Goal: Task Accomplishment & Management: Manage account settings

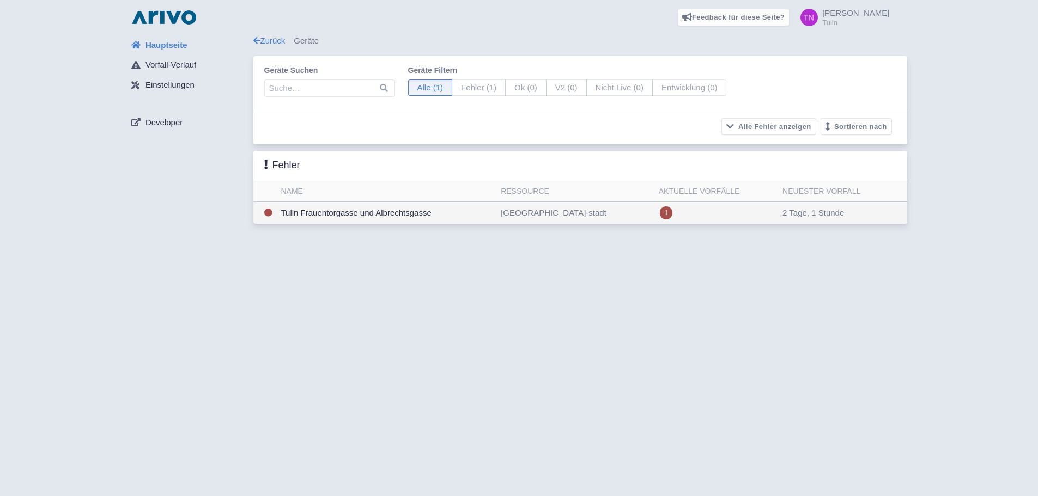
click at [389, 214] on td "Tulln Frauentorgasse und Albrechtsgasse" at bounding box center [387, 213] width 220 height 22
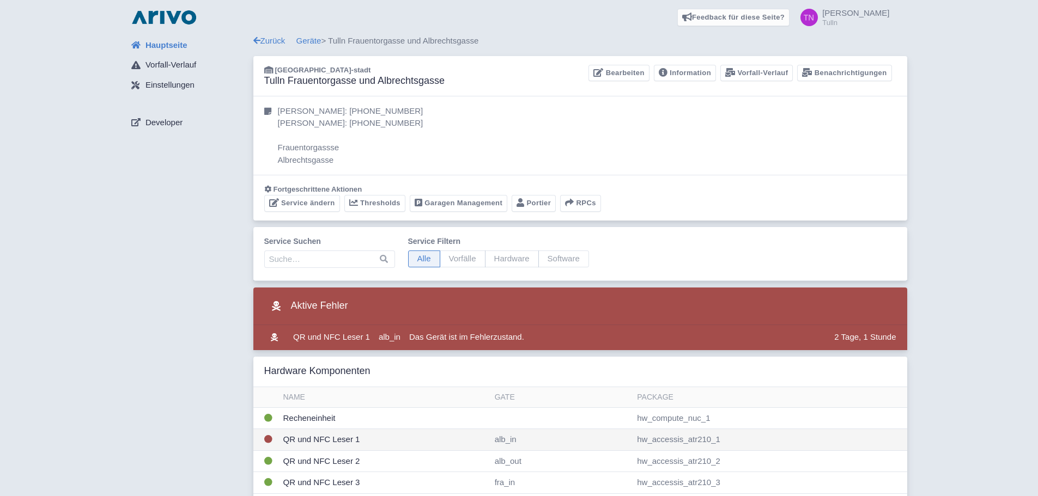
click at [387, 441] on td "QR und NFC Leser 1" at bounding box center [384, 440] width 211 height 22
click at [373, 443] on td "QR und NFC Leser 1" at bounding box center [384, 440] width 211 height 22
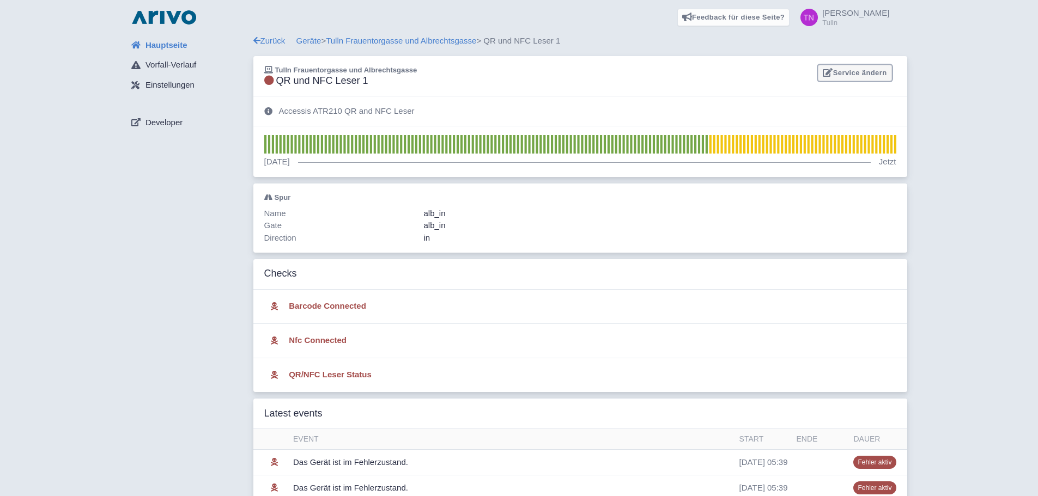
click at [852, 69] on link "Service ändern" at bounding box center [855, 73] width 74 height 17
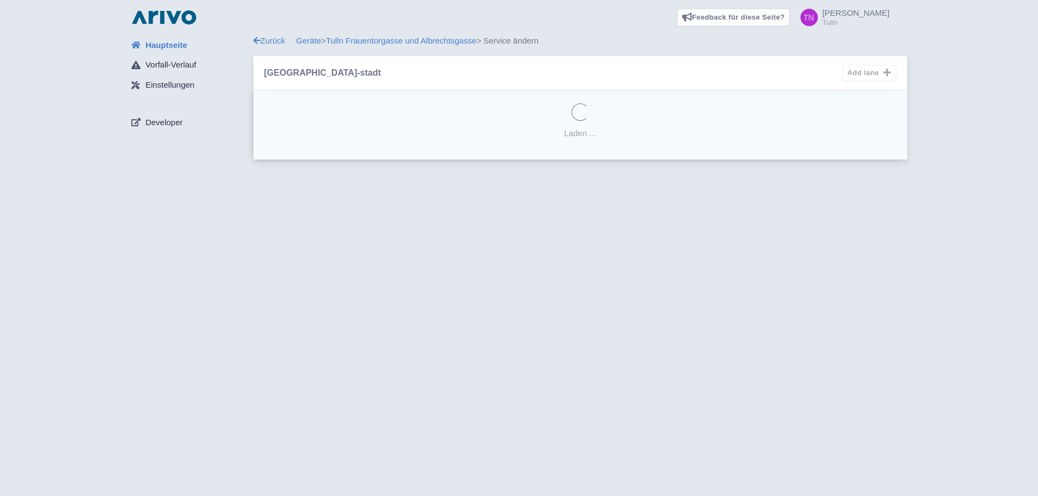
select select "16d2ef7a-8dc1-4990-aa8a-5321c99bc82f"
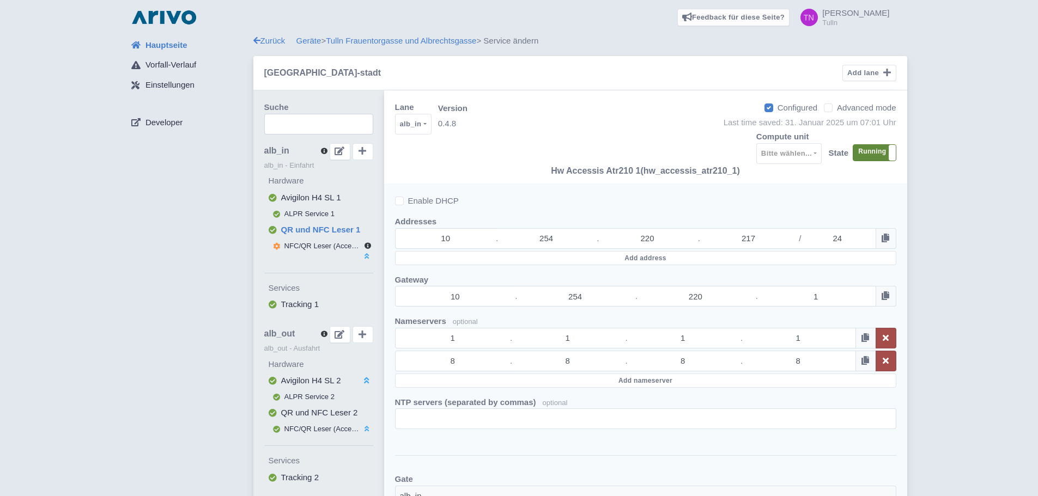
click at [877, 158] on label "Running" at bounding box center [874, 153] width 42 height 16
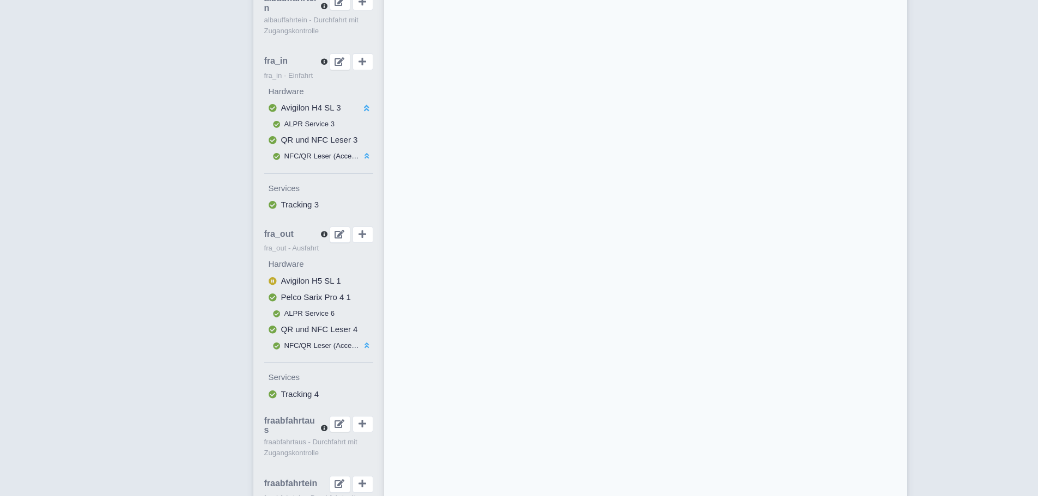
scroll to position [381, 0]
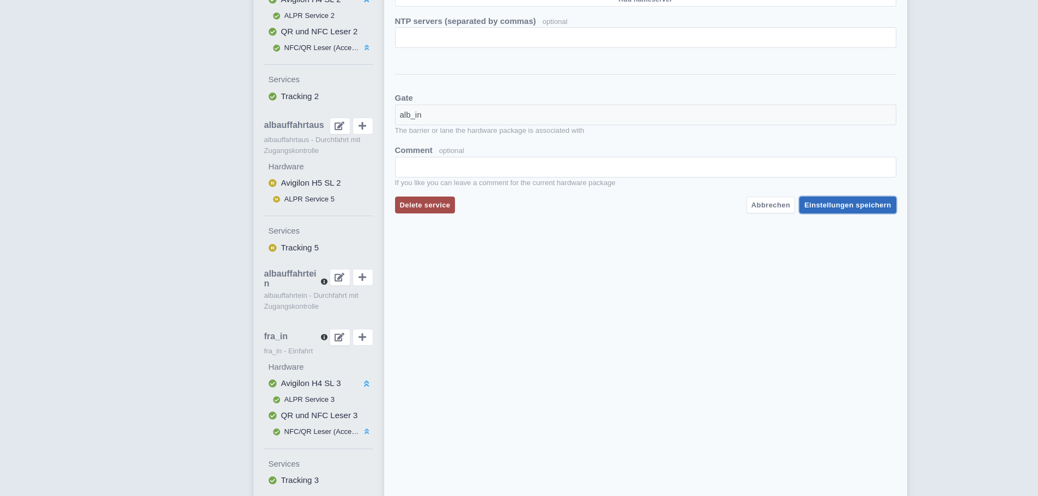
click at [871, 214] on button "Einstellungen speichern" at bounding box center [847, 205] width 96 height 17
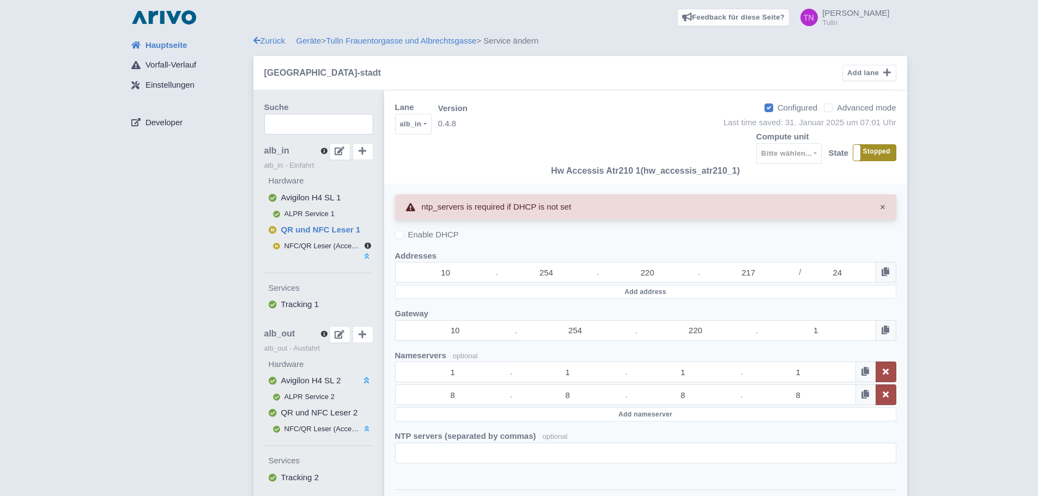
click at [878, 152] on label "Stopped" at bounding box center [874, 153] width 42 height 16
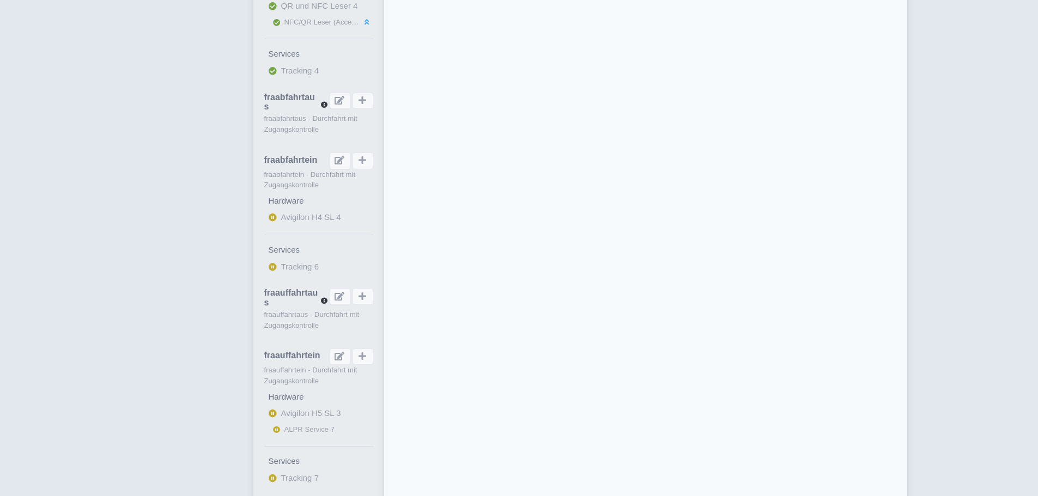
select select
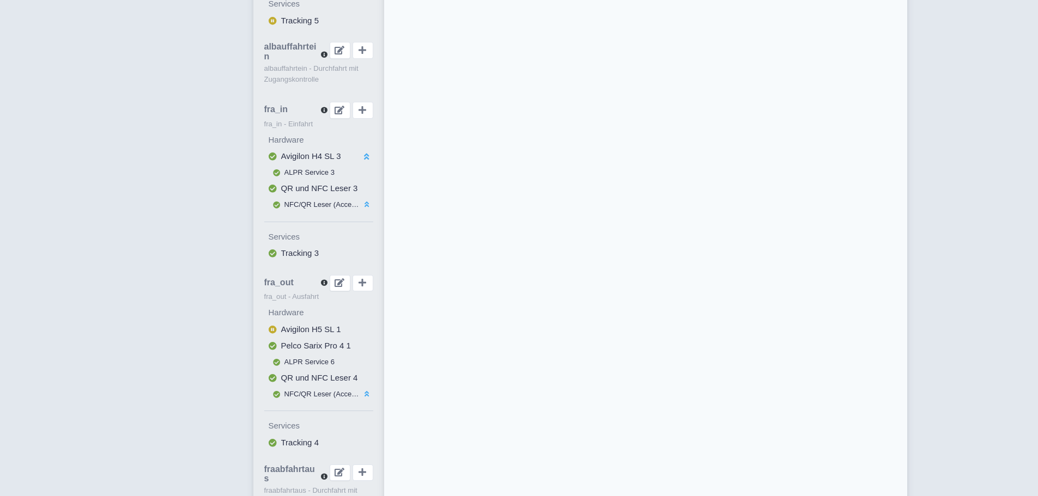
scroll to position [545, 0]
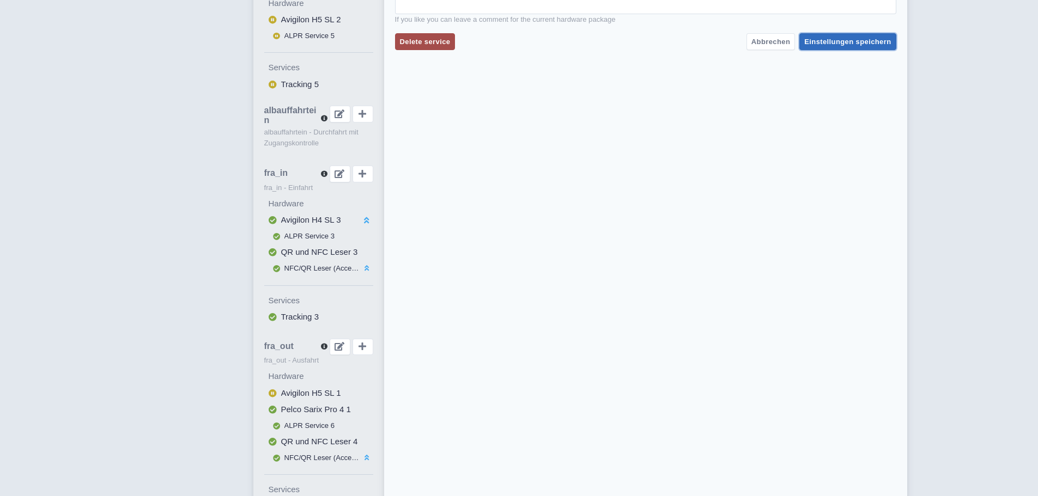
click at [876, 50] on button "Einstellungen speichern" at bounding box center [847, 41] width 96 height 17
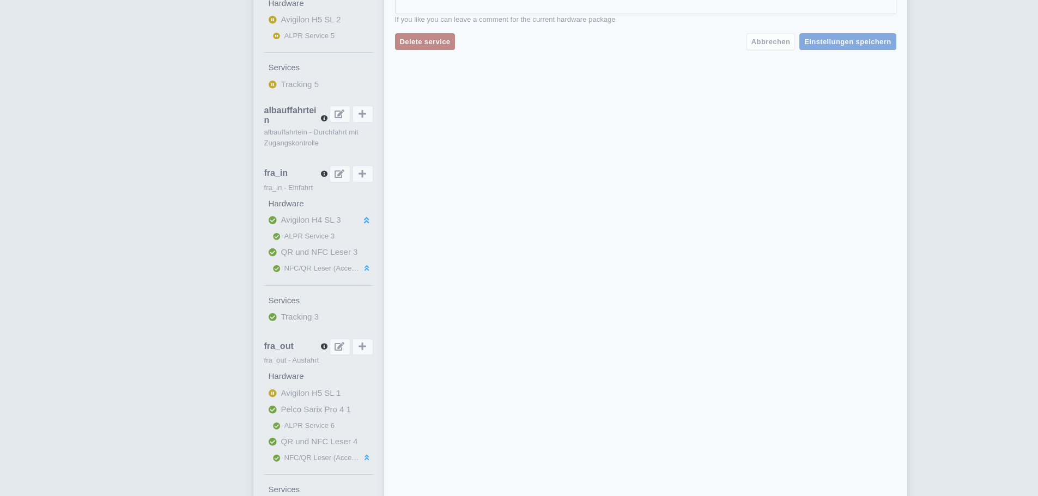
scroll to position [0, 0]
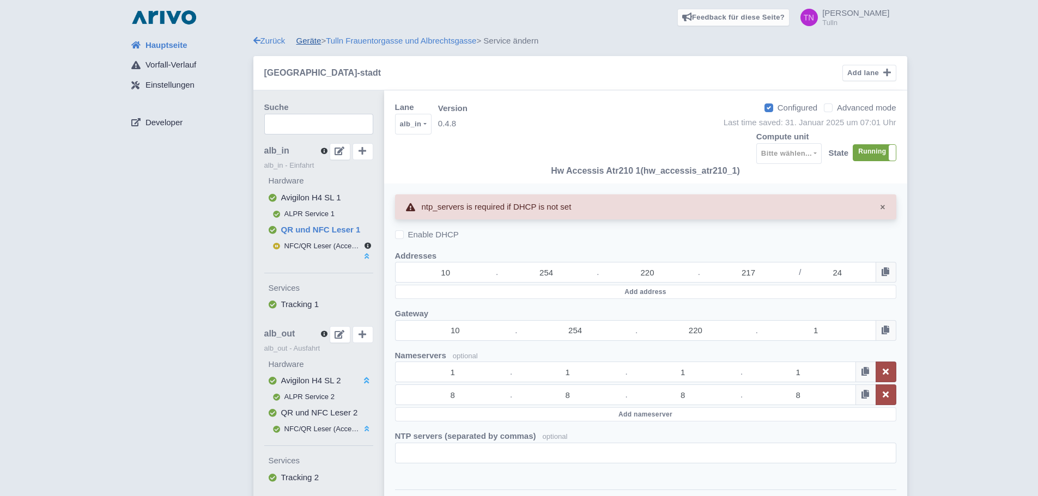
click at [317, 41] on link "Geräte" at bounding box center [308, 40] width 25 height 9
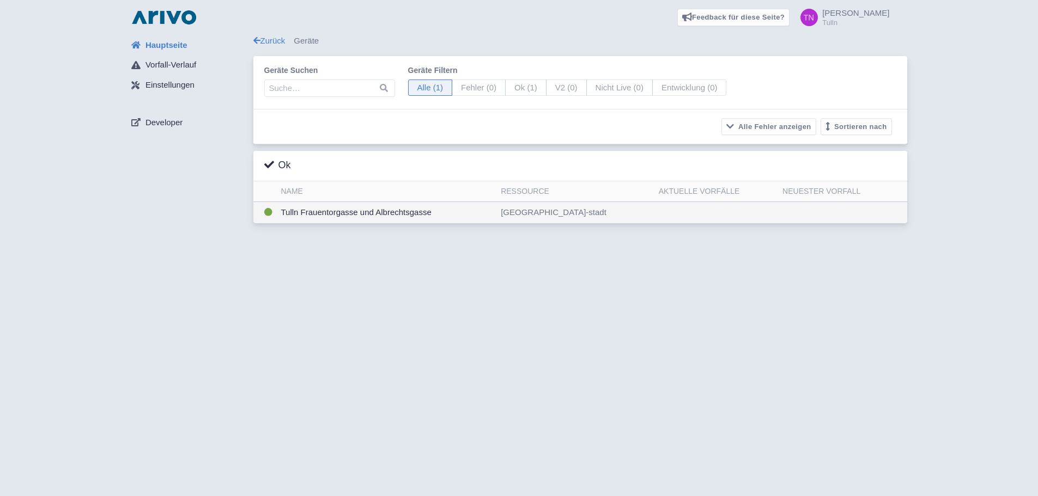
click at [385, 214] on td "Tulln Frauentorgasse und Albrechtsgasse" at bounding box center [387, 212] width 220 height 21
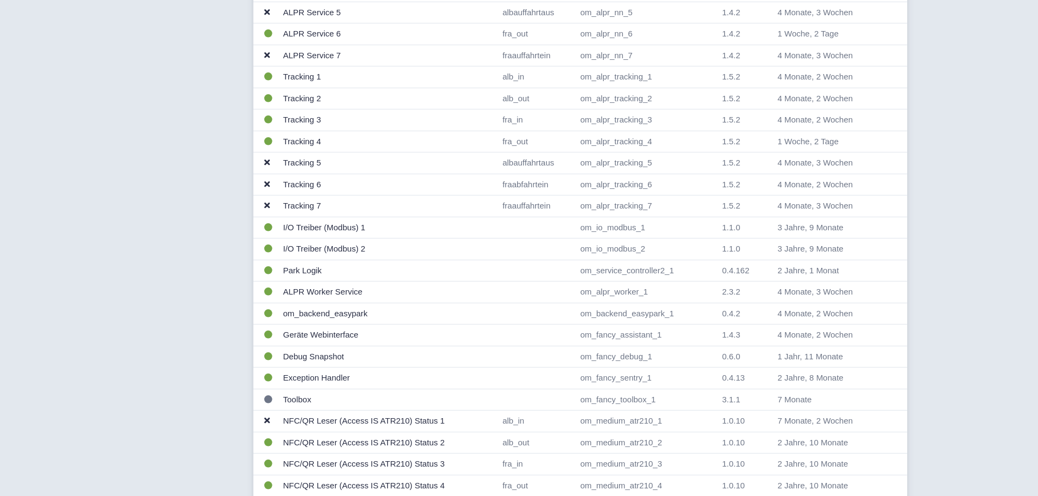
scroll to position [817, 0]
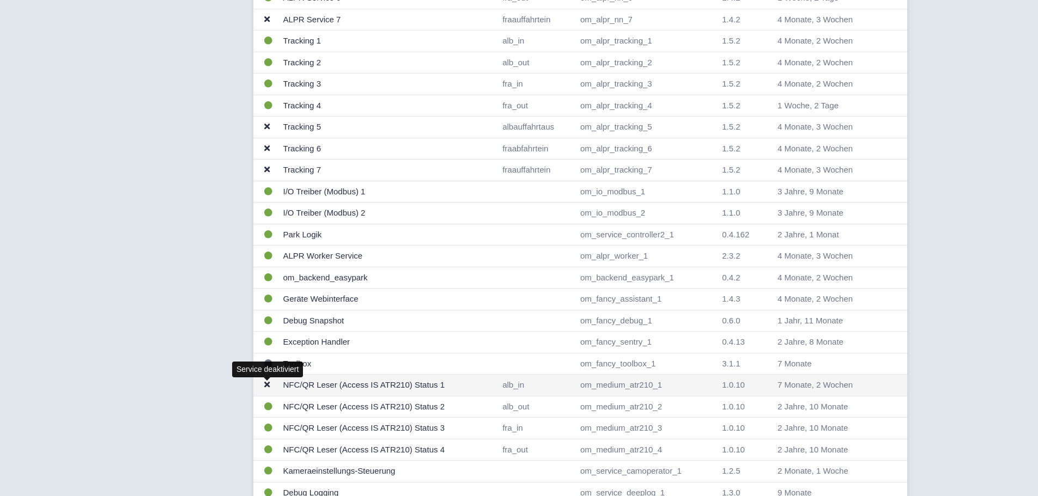
click at [266, 385] on icon at bounding box center [266, 385] width 5 height 8
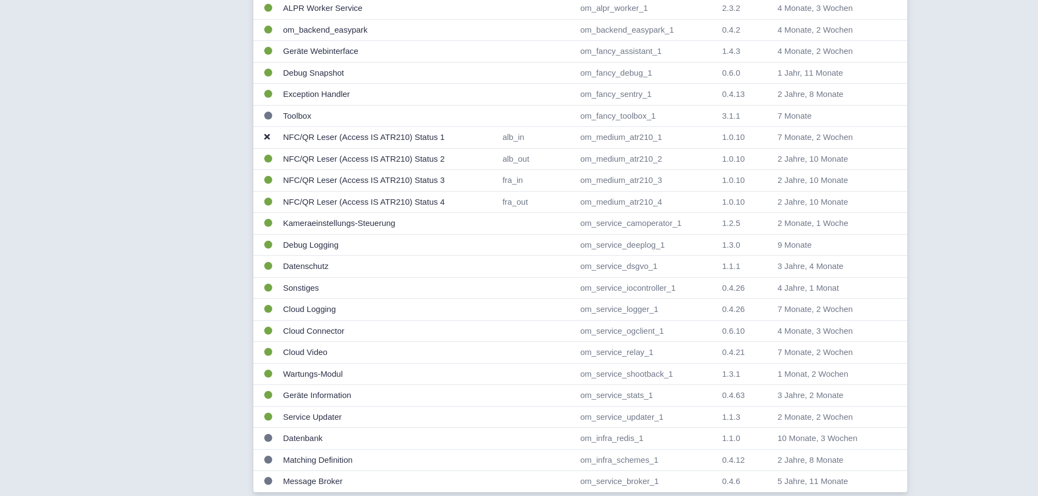
scroll to position [1068, 0]
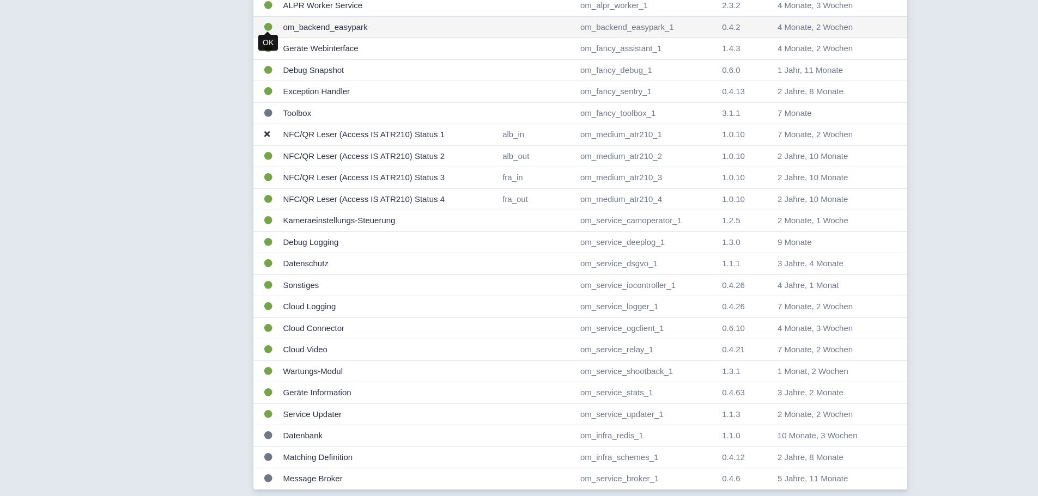
click at [266, 26] on icon at bounding box center [268, 27] width 8 height 8
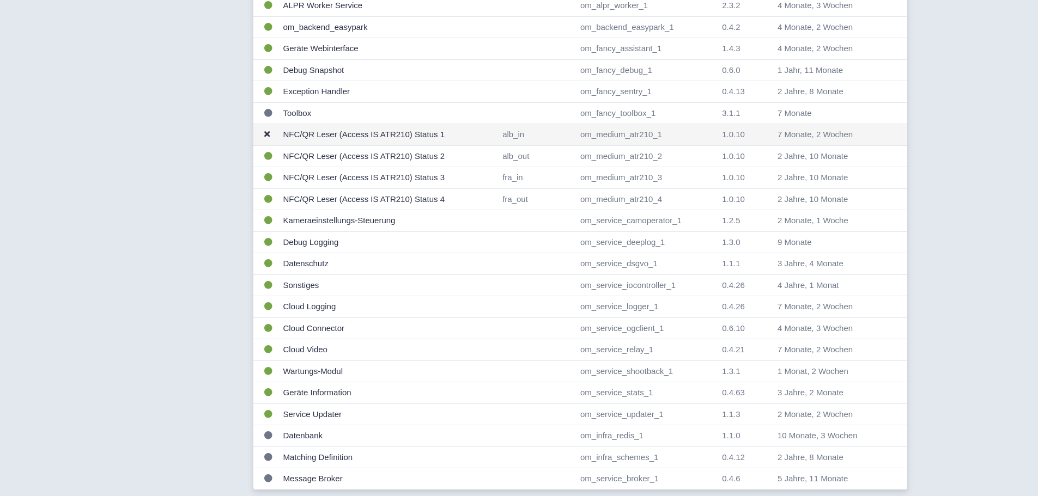
click at [392, 130] on td "NFC/QR Leser (Access IS ATR210) Status 1" at bounding box center [389, 135] width 220 height 22
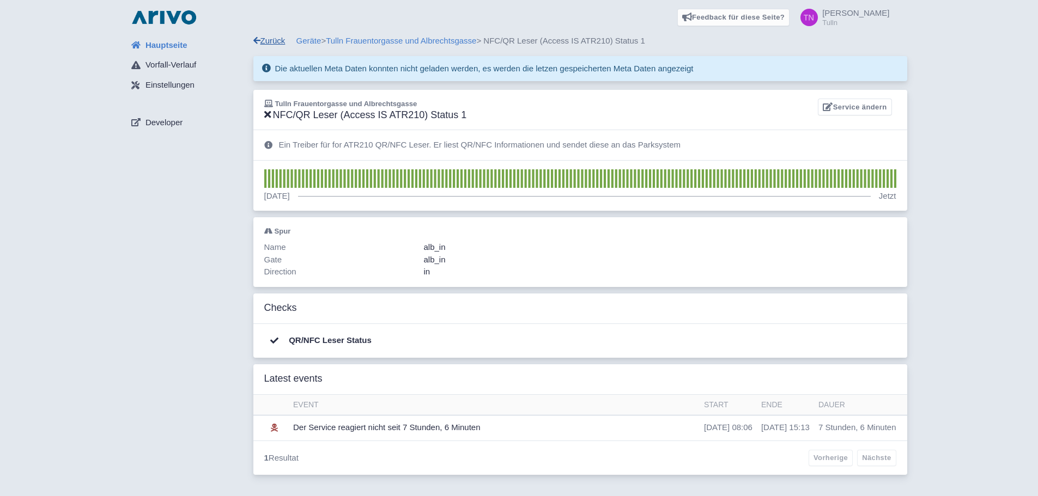
click at [263, 41] on link "Zurück" at bounding box center [269, 40] width 32 height 9
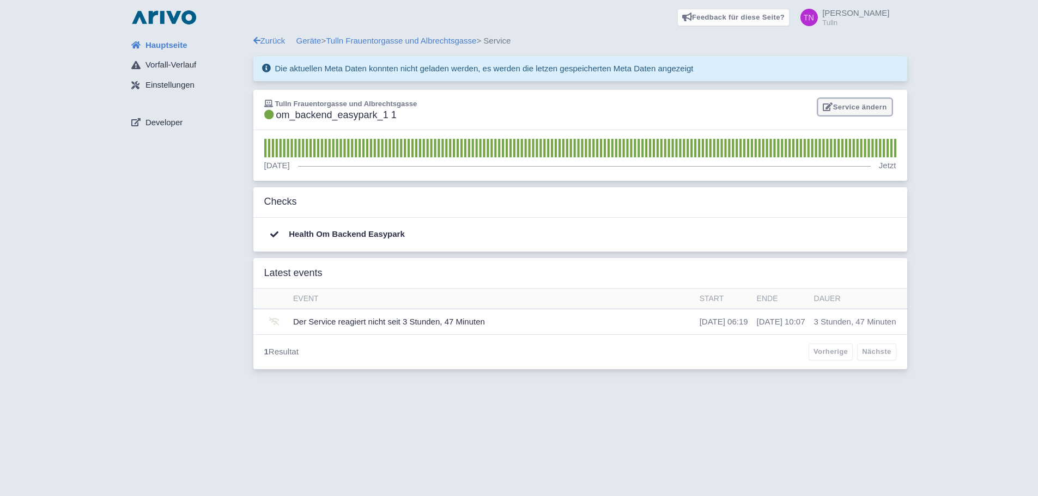
click at [873, 108] on link "Service ändern" at bounding box center [855, 107] width 74 height 17
click at [280, 40] on link "Zurück" at bounding box center [269, 40] width 32 height 9
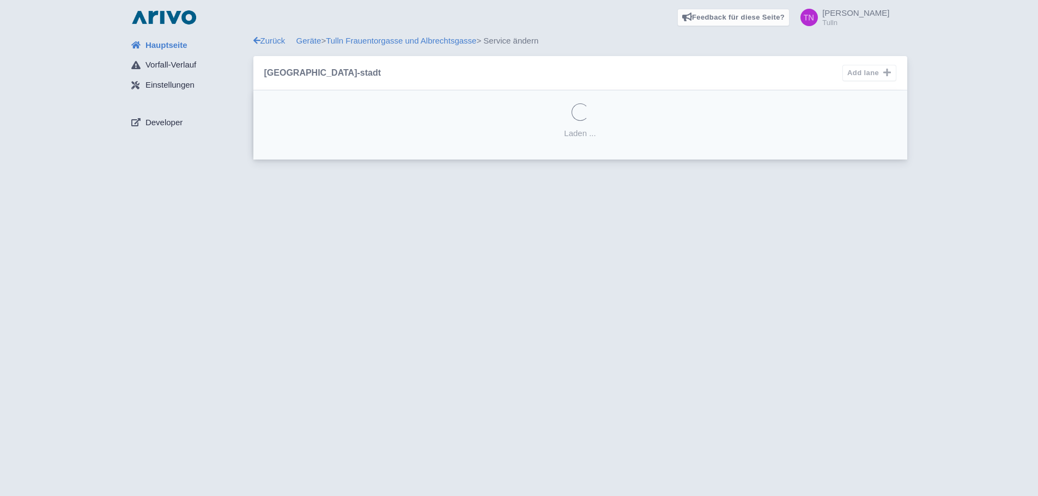
select select
select select "DEBUG"
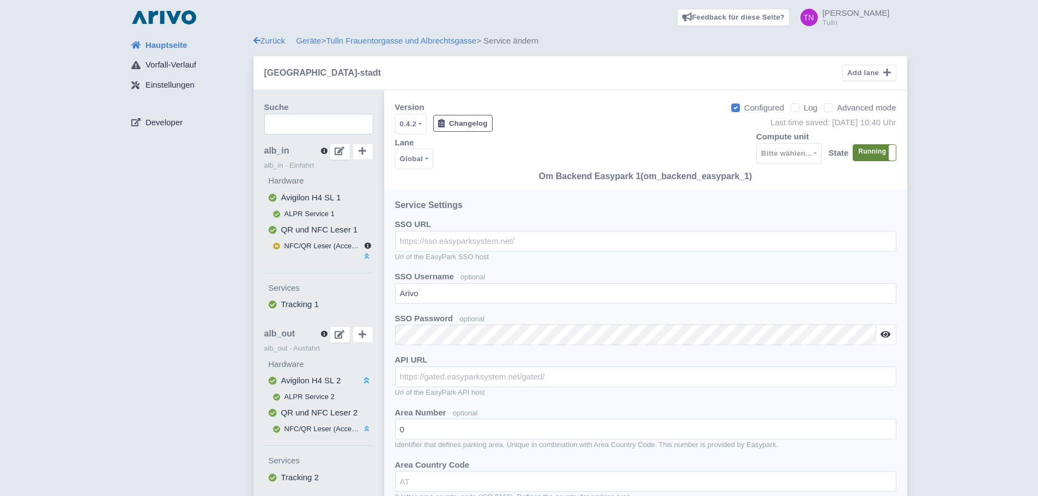
click at [868, 153] on label "Running" at bounding box center [874, 153] width 42 height 16
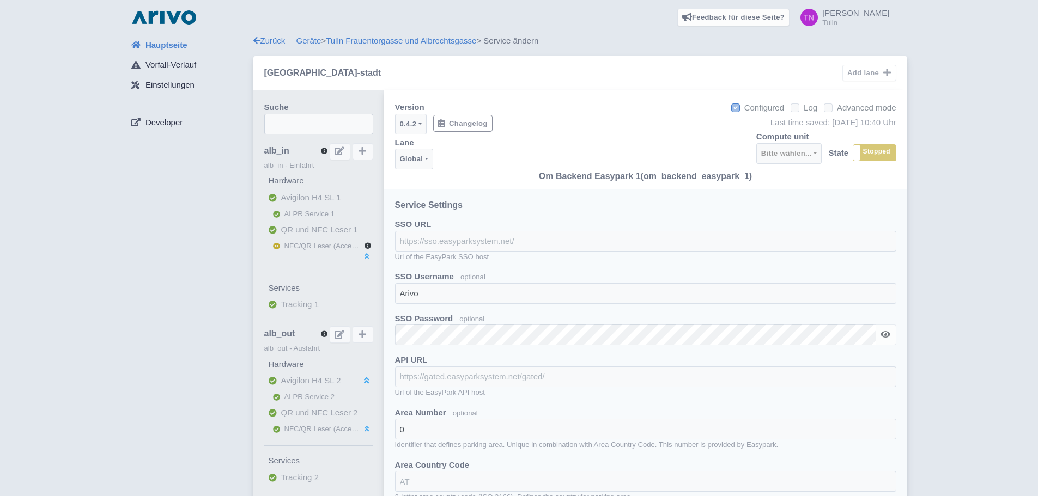
select select
click at [280, 40] on link "Zurück" at bounding box center [269, 40] width 32 height 9
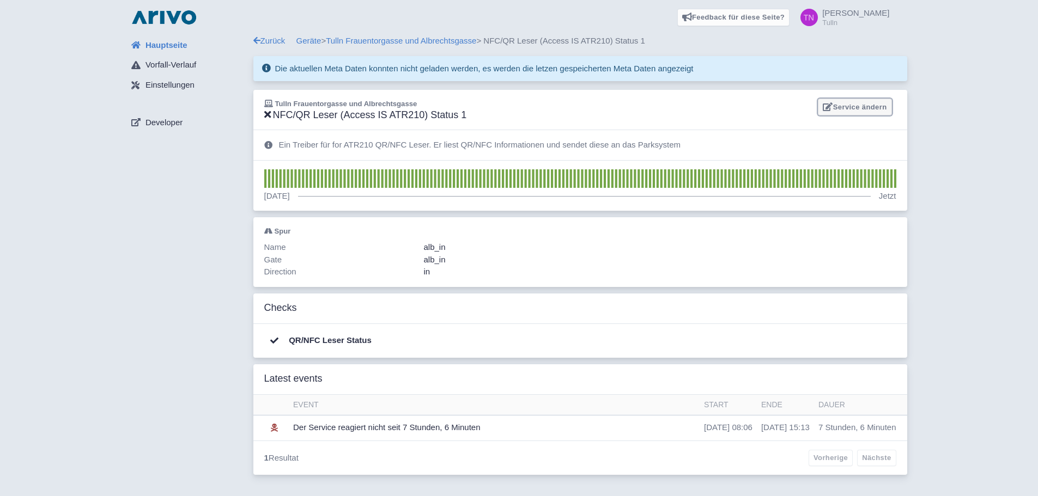
click at [856, 112] on link "Service ändern" at bounding box center [855, 107] width 74 height 17
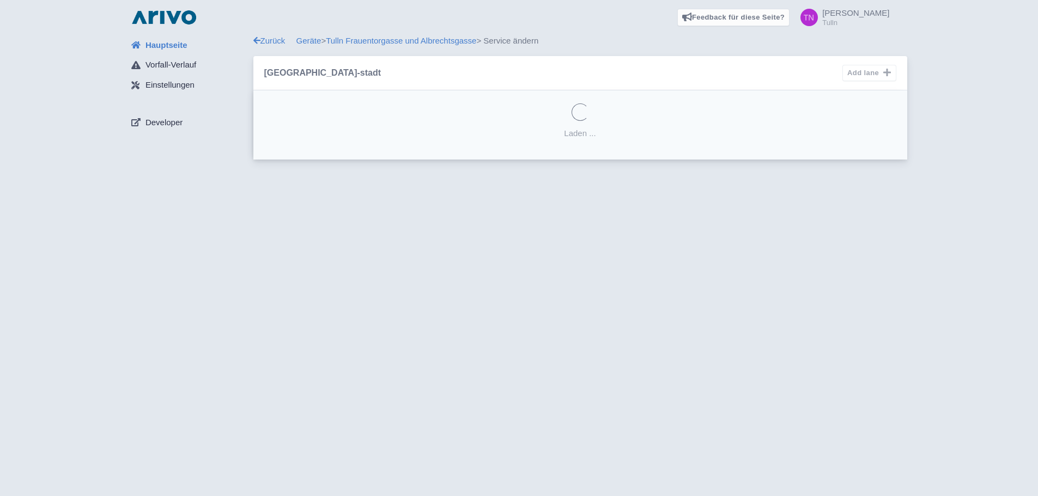
select select "71ae0ccd-5283-4e52-bfcf-7043fb32a9be"
select select "6af1c222-21af-4d6c-8aa3-4ccd250486fa"
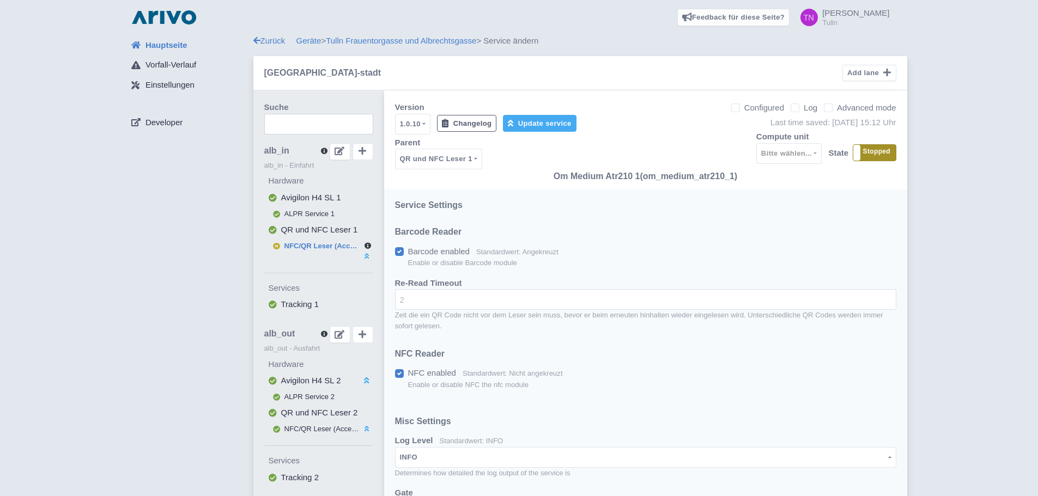
click at [876, 154] on label "Stopped" at bounding box center [874, 153] width 42 height 16
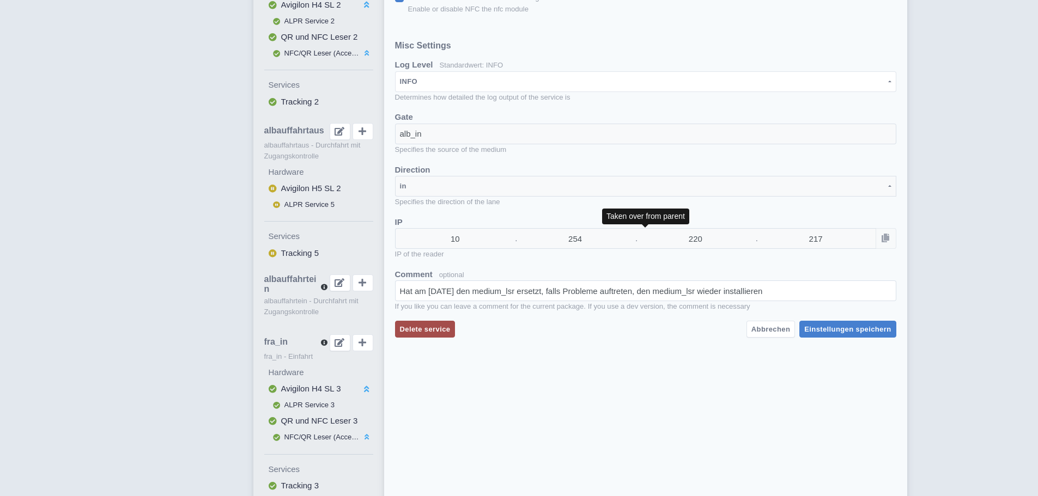
scroll to position [381, 0]
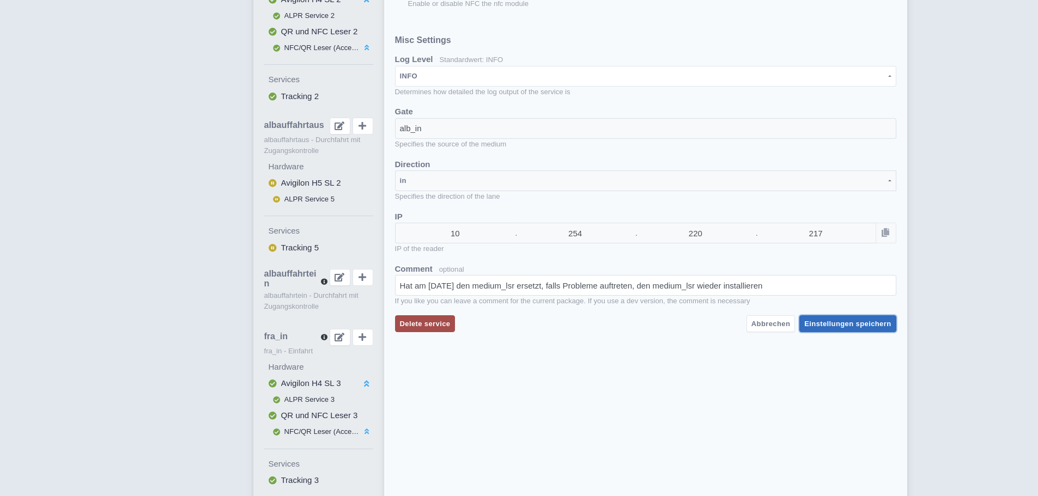
click at [859, 330] on button "Einstellungen speichern" at bounding box center [847, 324] width 96 height 17
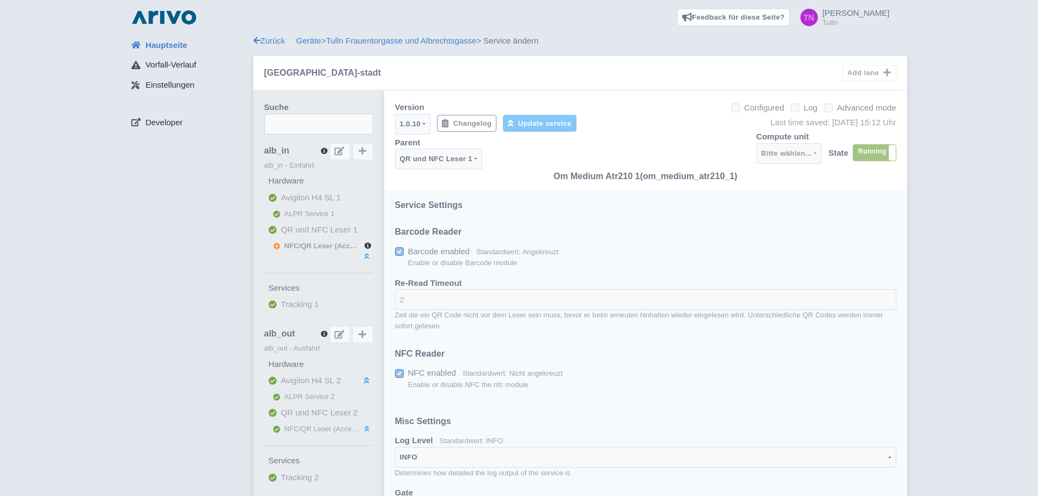
select select
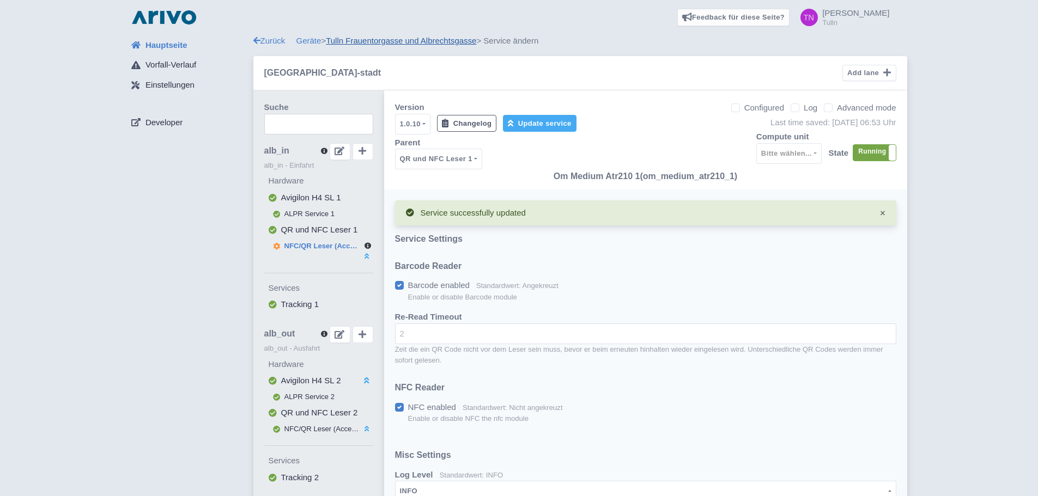
click at [384, 44] on link "Tulln Frauentorgasse und Albrechtsgasse" at bounding box center [401, 40] width 150 height 9
